Goal: Register for event/course

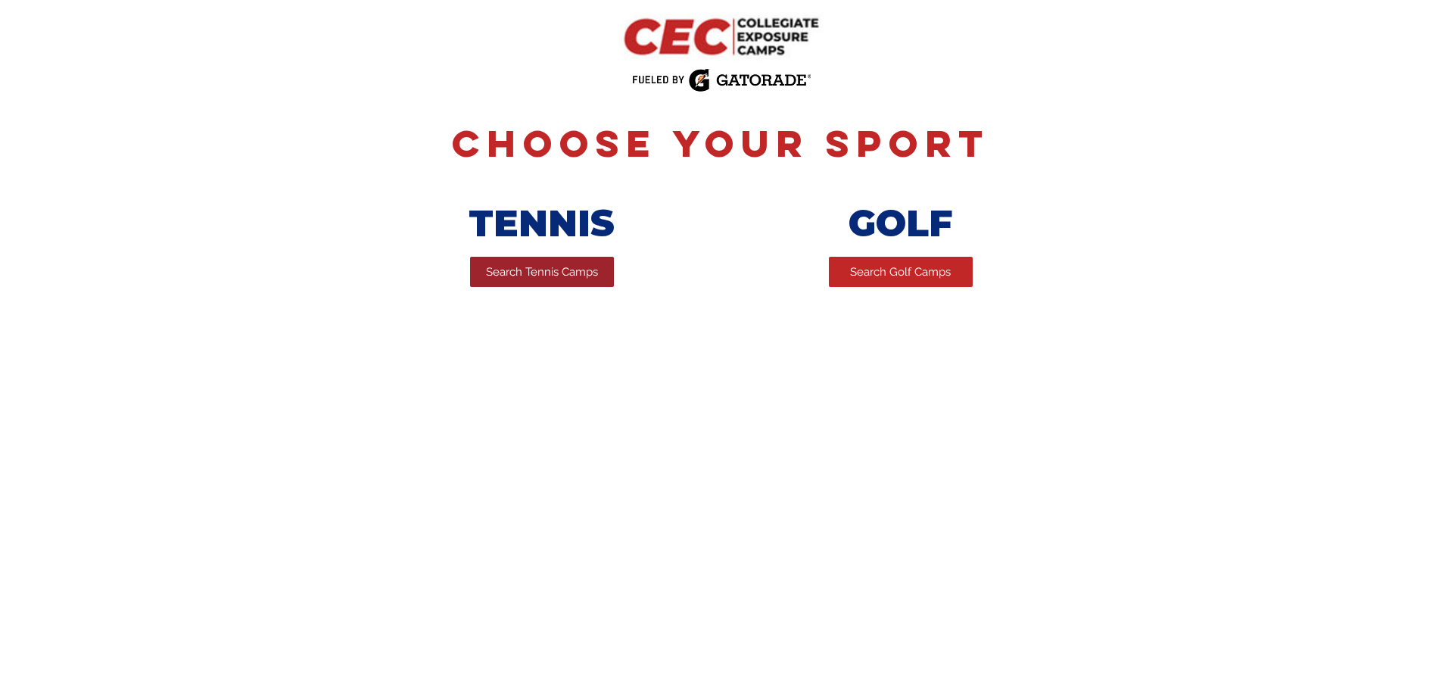
click at [555, 276] on span "Search Tennis Camps" at bounding box center [542, 272] width 112 height 16
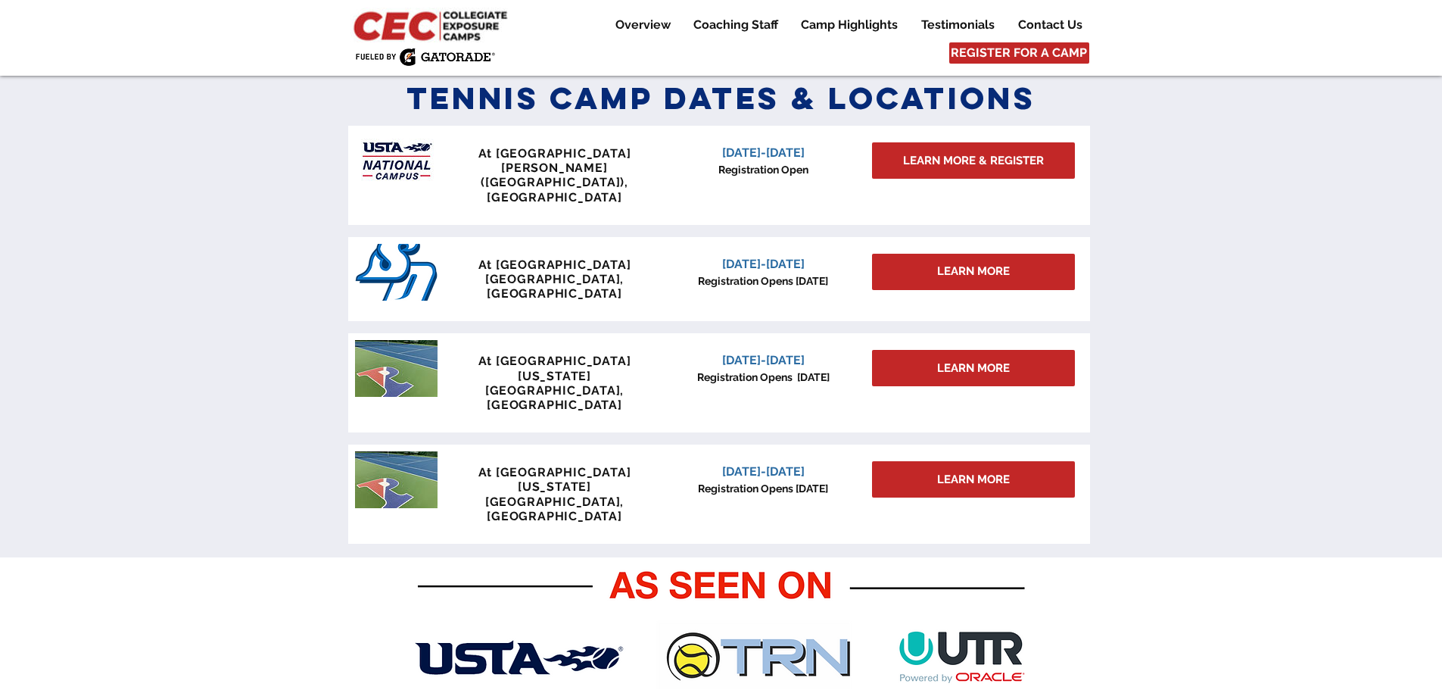
scroll to position [651, 0]
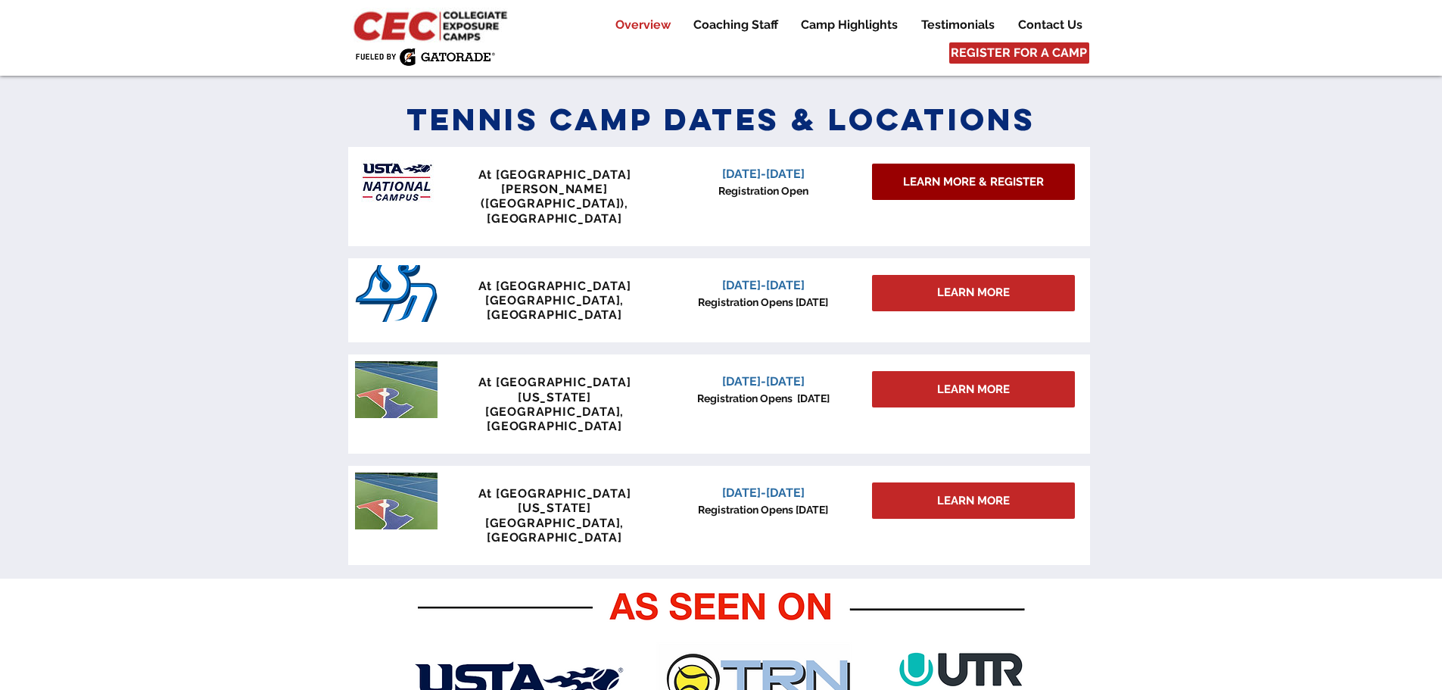
click at [971, 190] on span "LEARN MORE & REGISTER" at bounding box center [973, 182] width 141 height 16
